Goal: Check status: Check status

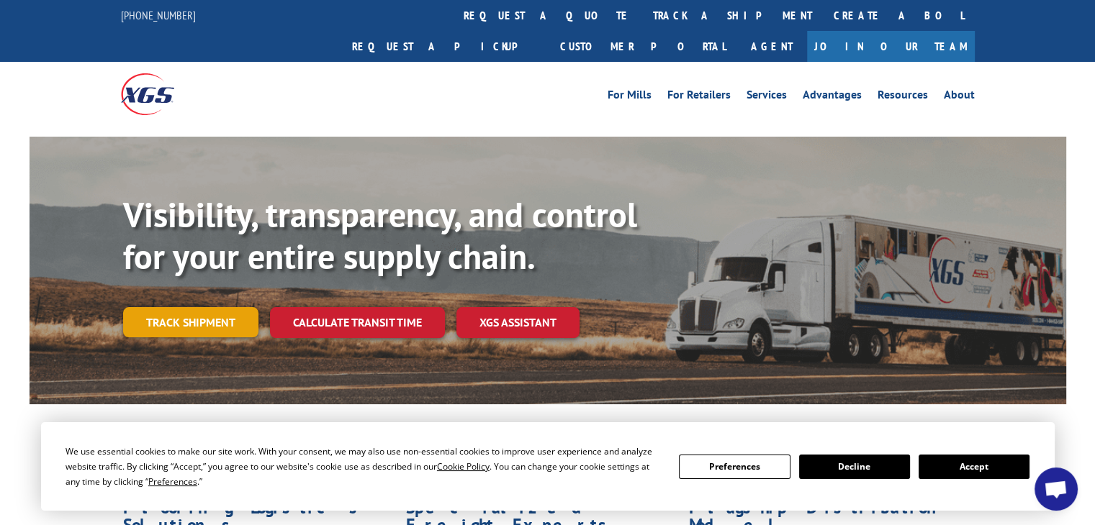
click at [178, 307] on link "Track shipment" at bounding box center [190, 322] width 135 height 30
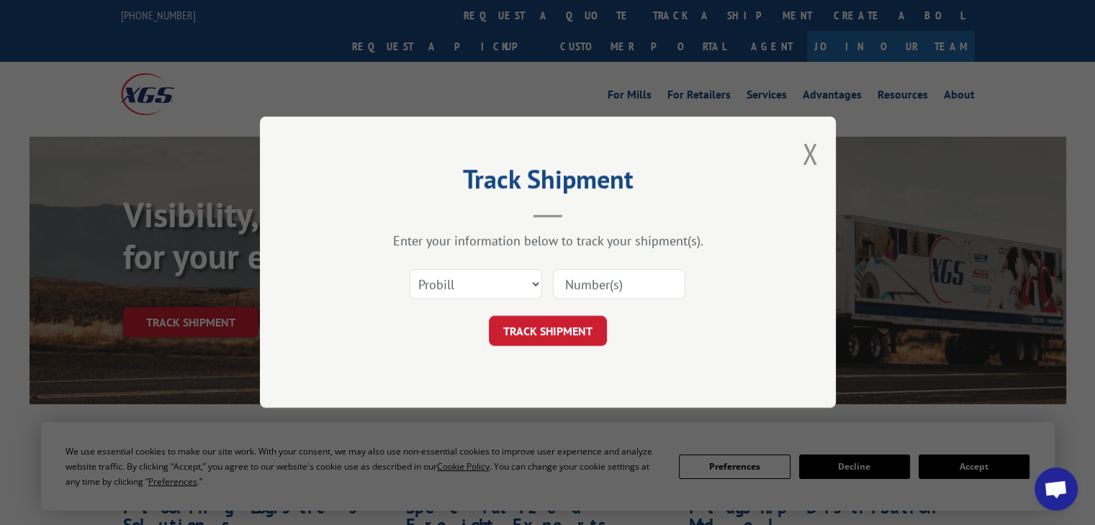
click at [570, 286] on input at bounding box center [619, 285] width 132 height 30
paste input "17638100"
type input "17638100"
click at [527, 291] on select "Select category... Probill BOL PO" at bounding box center [475, 285] width 132 height 30
select select "bol"
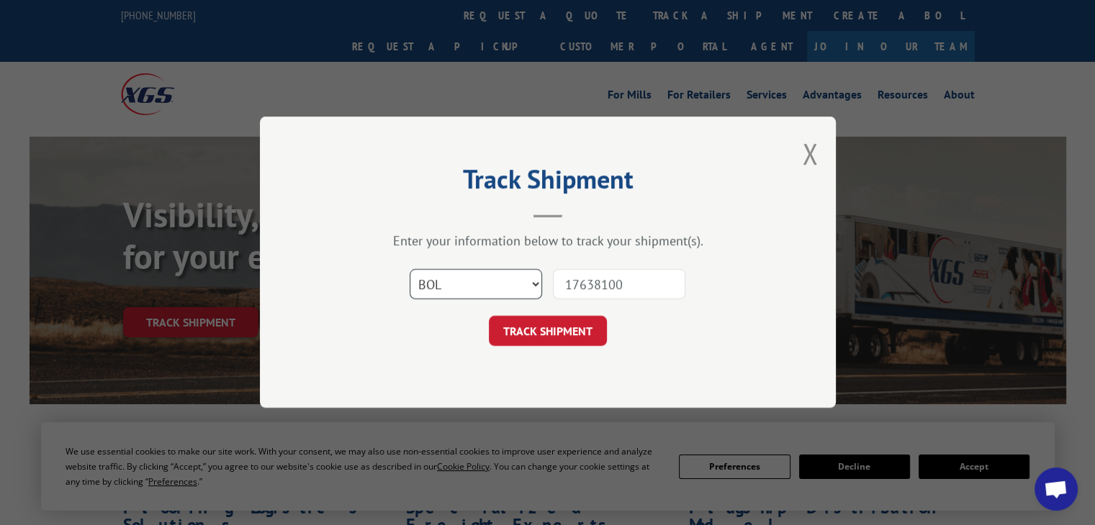
click at [409, 270] on select "Select category... Probill BOL PO" at bounding box center [475, 285] width 132 height 30
click at [531, 335] on button "TRACK SHIPMENT" at bounding box center [548, 332] width 118 height 30
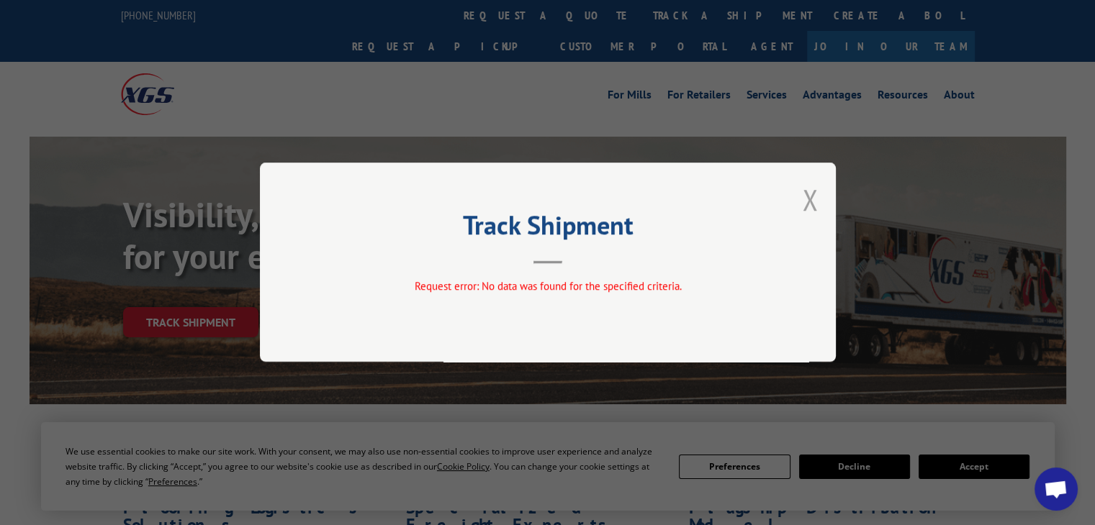
click at [809, 199] on button "Close modal" at bounding box center [810, 200] width 16 height 38
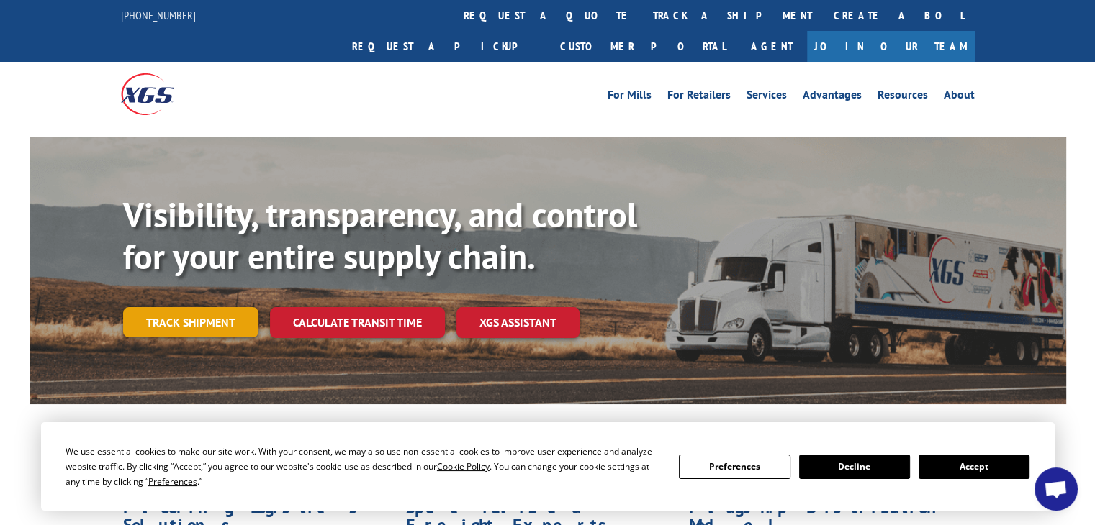
click at [202, 307] on link "Track shipment" at bounding box center [190, 322] width 135 height 30
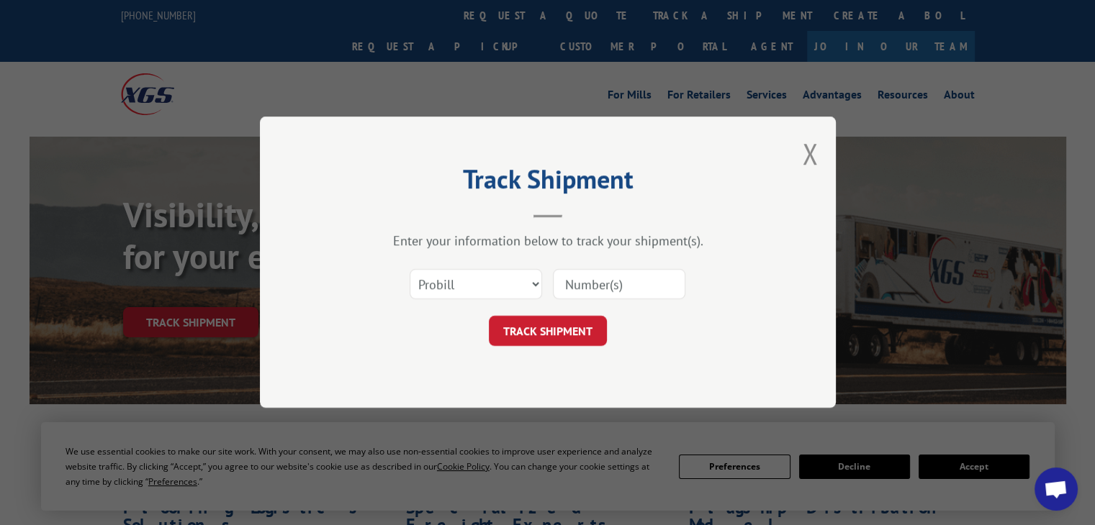
click at [573, 277] on input at bounding box center [619, 285] width 132 height 30
paste input "17638100"
type input "17638100"
click button "TRACK SHIPMENT" at bounding box center [548, 332] width 118 height 30
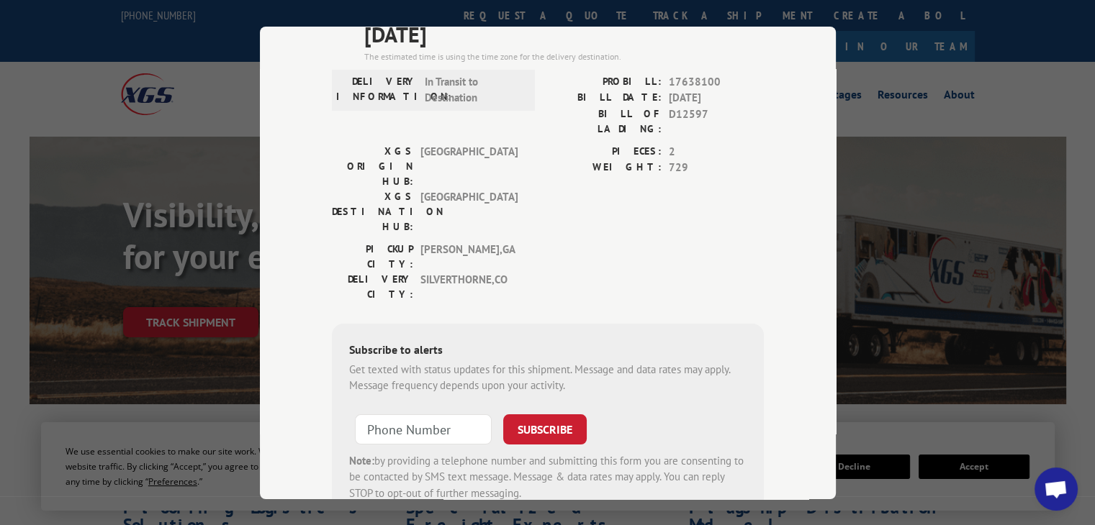
scroll to position [174, 0]
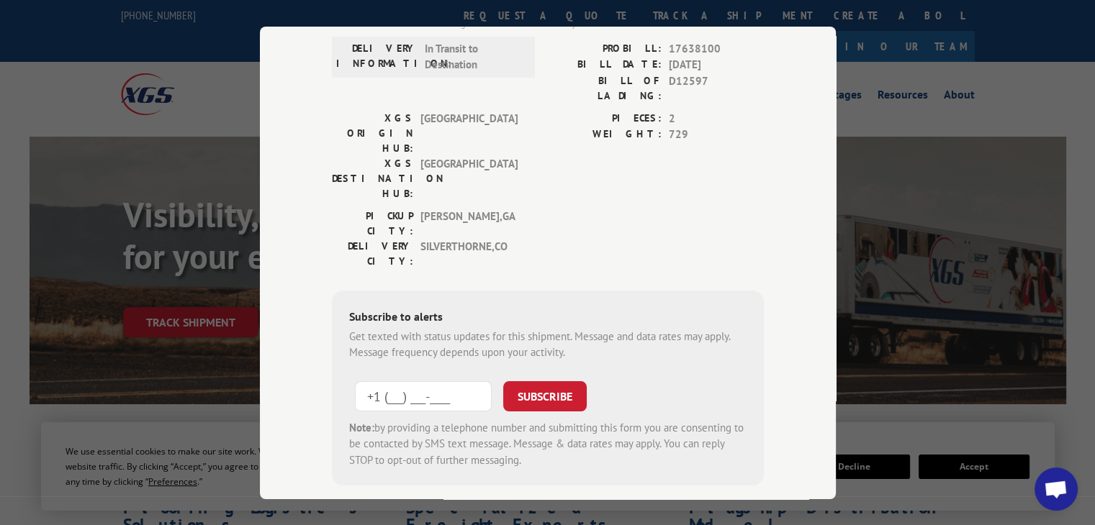
click at [406, 381] on input "+1 (___) ___-____" at bounding box center [423, 396] width 137 height 30
type input "[PHONE_NUMBER]"
click at [546, 381] on button "SUBSCRIBE" at bounding box center [544, 396] width 83 height 30
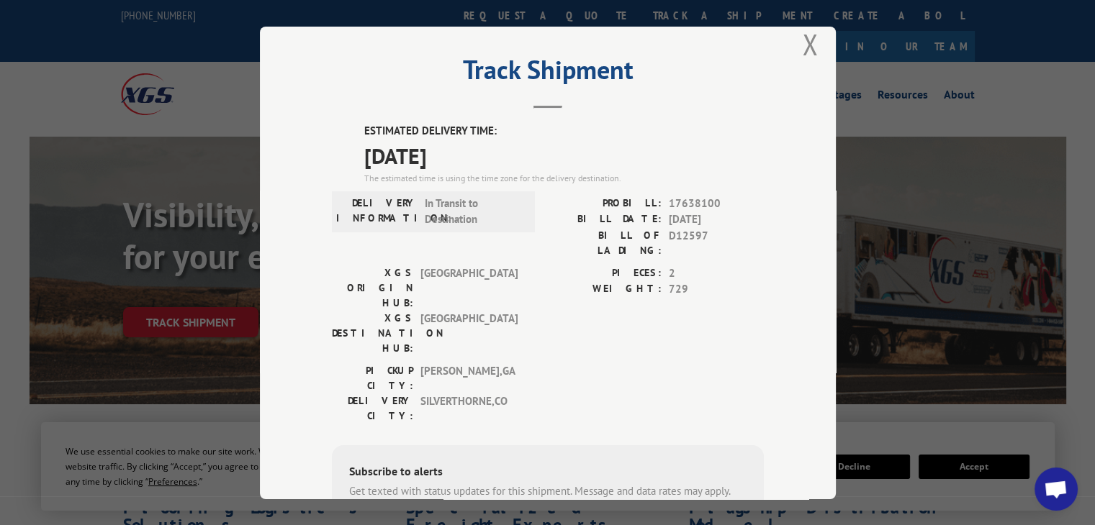
scroll to position [17, 0]
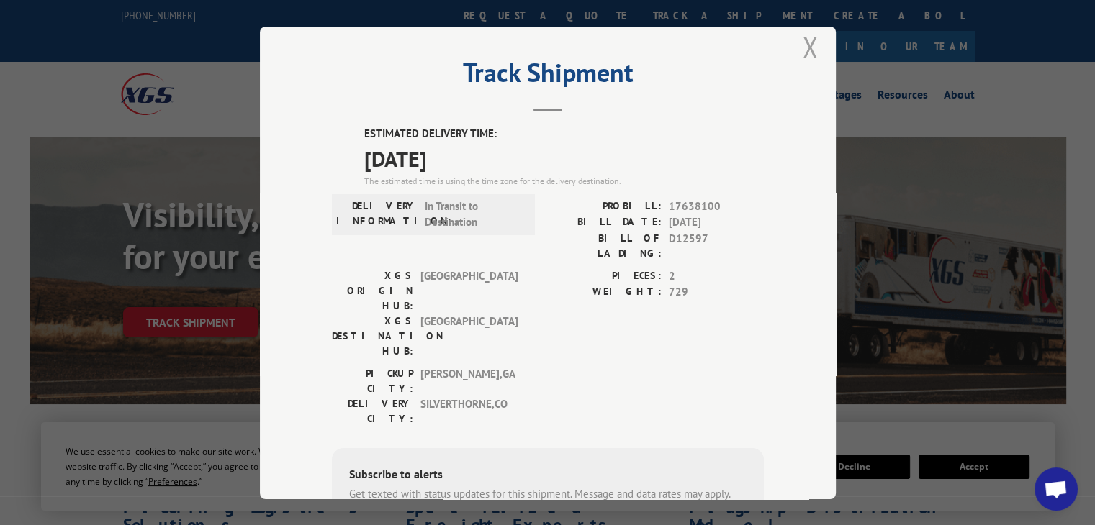
click at [805, 50] on button "Close modal" at bounding box center [810, 47] width 16 height 38
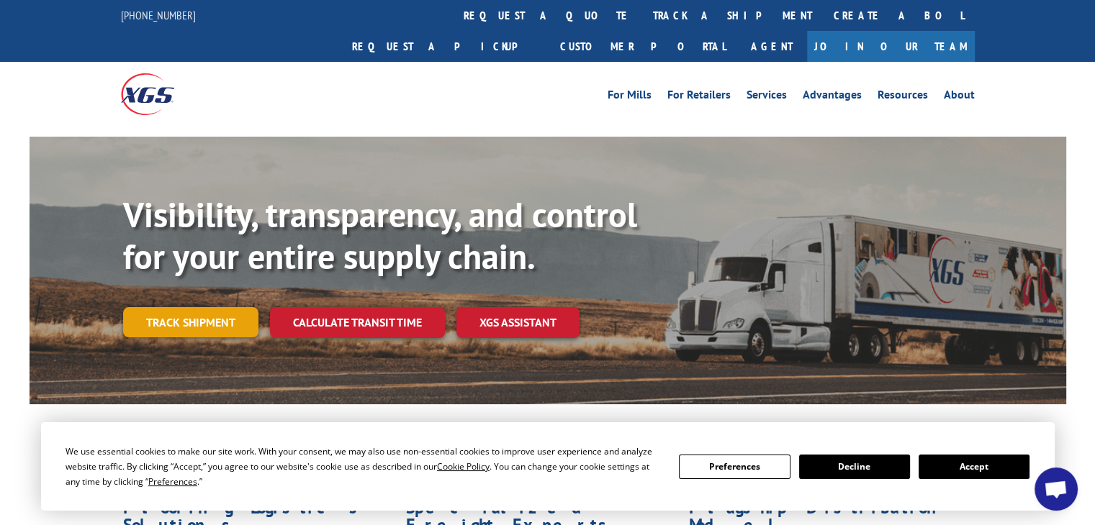
click at [193, 307] on link "Track shipment" at bounding box center [190, 322] width 135 height 30
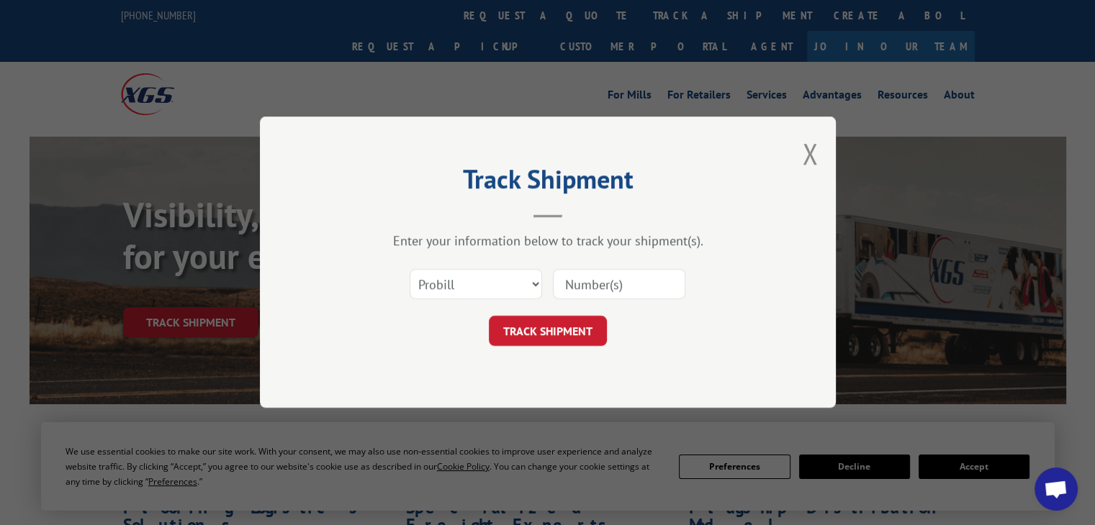
click at [622, 283] on input at bounding box center [619, 285] width 132 height 30
paste input "17631274"
type input "17631274"
click at [571, 329] on button "TRACK SHIPMENT" at bounding box center [548, 332] width 118 height 30
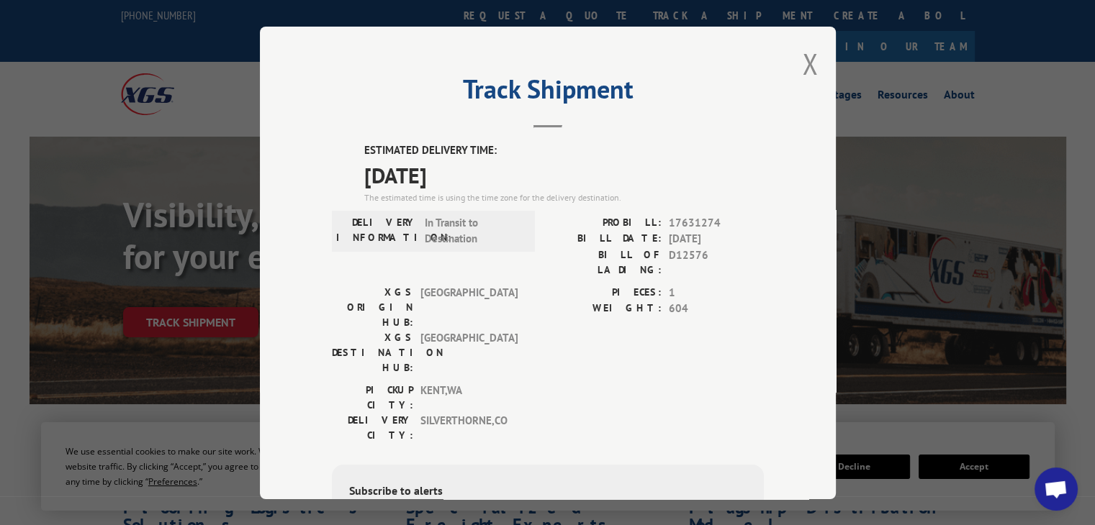
type input "[PHONE_NUMBER]"
click at [802, 73] on button "Close modal" at bounding box center [810, 64] width 16 height 38
